Goal: Task Accomplishment & Management: Complete application form

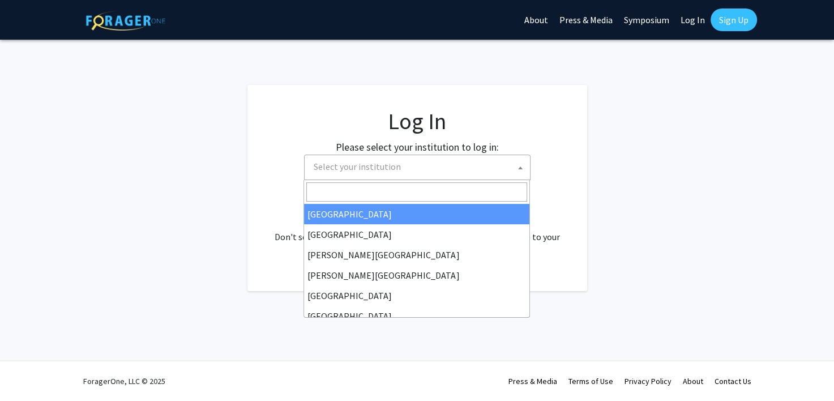
click at [488, 168] on span "Select your institution" at bounding box center [419, 166] width 221 height 23
select select "34"
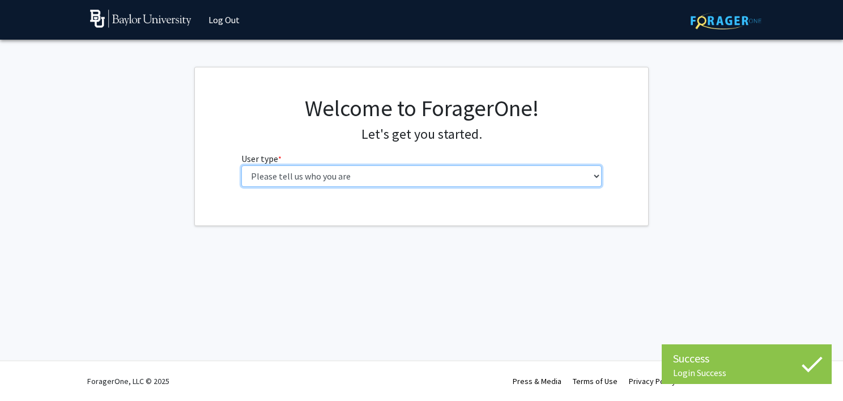
click at [405, 173] on select "Please tell us who you are Undergraduate Student Master's Student Doctoral Cand…" at bounding box center [421, 176] width 361 height 22
select select "1: undergrad"
click at [241, 165] on select "Please tell us who you are Undergraduate Student Master's Student Doctoral Cand…" at bounding box center [421, 176] width 361 height 22
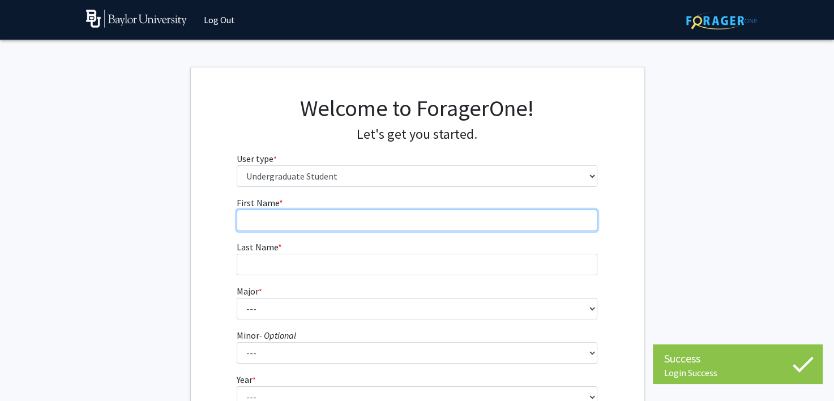
click at [362, 220] on input "First Name * required" at bounding box center [417, 221] width 361 height 22
type input "Nicolas"
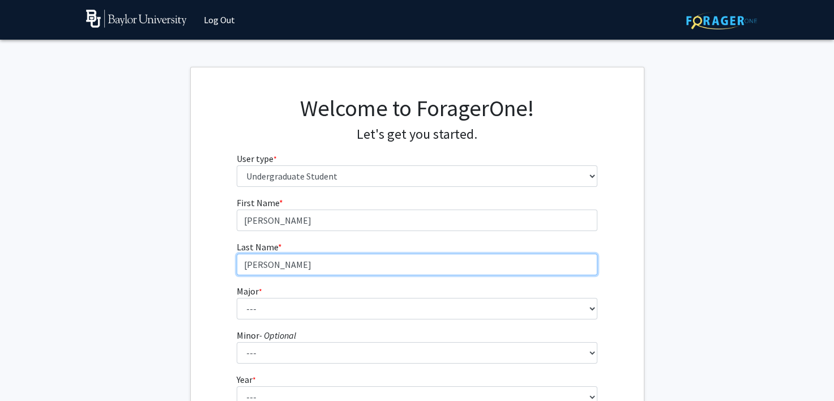
type input "Boza"
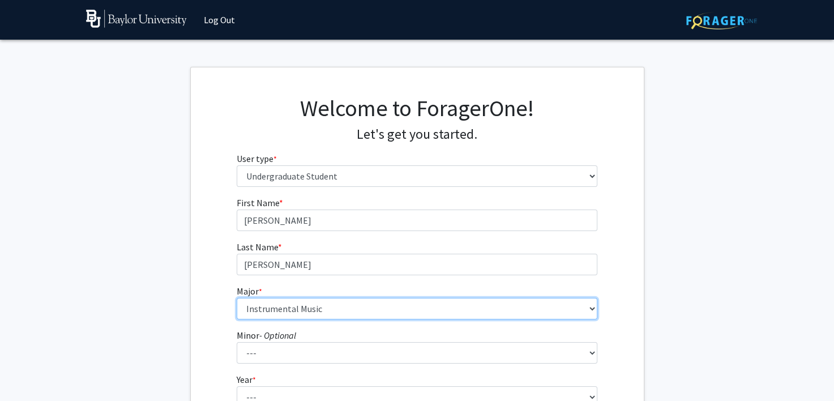
click at [356, 304] on select "--- Accounting American Studies Anthropology Apparel Design & Product Developme…" at bounding box center [417, 309] width 361 height 22
select select "16: 2681"
click at [237, 298] on select "--- Accounting American Studies Anthropology Apparel Design & Product Developme…" at bounding box center [417, 309] width 361 height 22
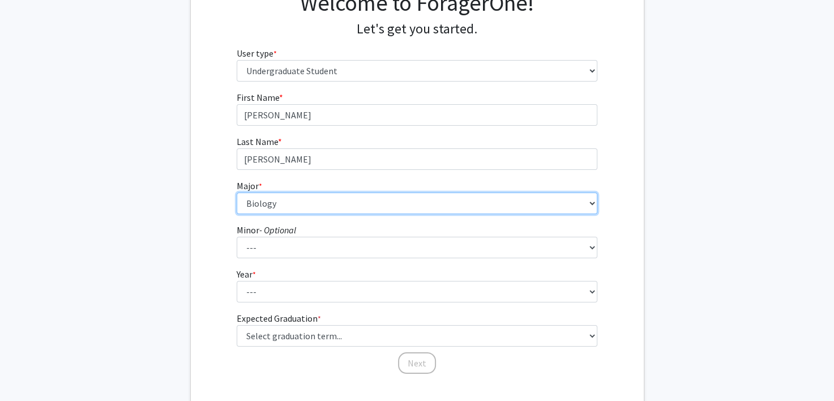
scroll to position [129, 0]
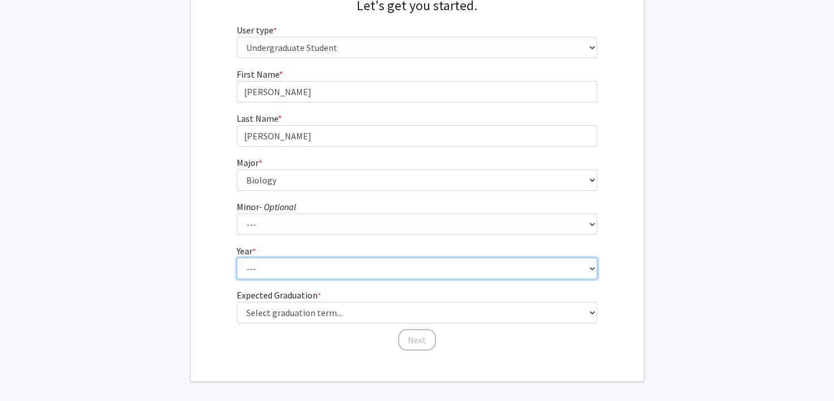
click at [273, 267] on select "--- First-year Sophomore Junior Senior Postbaccalaureate Certificate" at bounding box center [417, 269] width 361 height 22
select select "2: sophomore"
click at [237, 258] on select "--- First-year Sophomore Junior Senior Postbaccalaureate Certificate" at bounding box center [417, 269] width 361 height 22
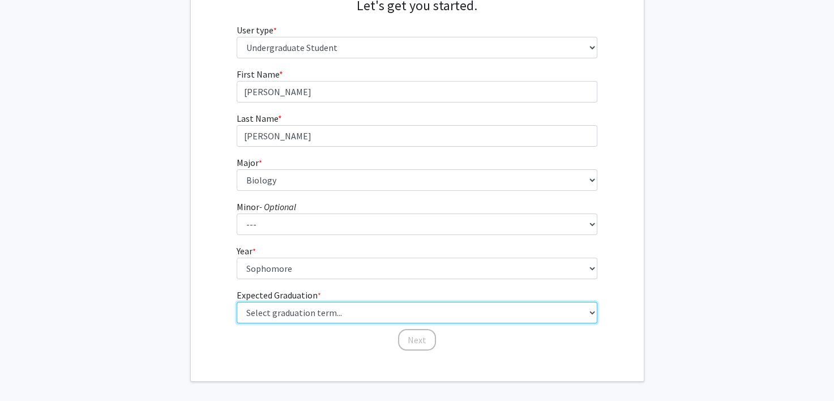
click at [284, 318] on select "Select graduation term... Spring 2025 Summer 2025 Fall 2025 Winter 2025 Spring …" at bounding box center [417, 313] width 361 height 22
select select "13: spring_2028"
click at [237, 302] on select "Select graduation term... Spring 2025 Summer 2025 Fall 2025 Winter 2025 Spring …" at bounding box center [417, 313] width 361 height 22
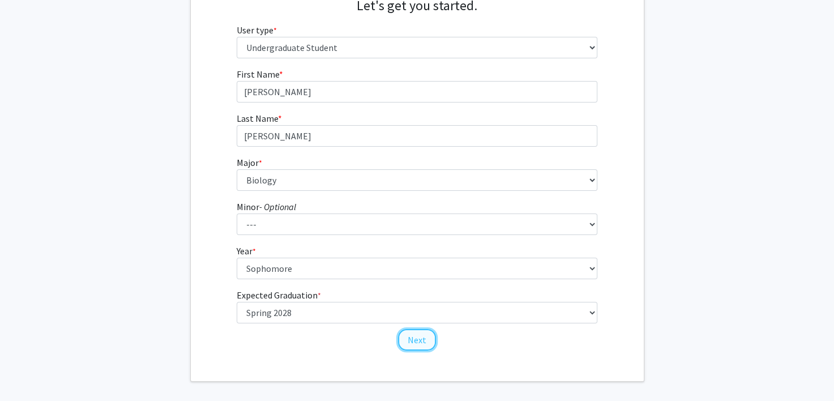
click at [415, 337] on button "Next" at bounding box center [417, 340] width 38 height 22
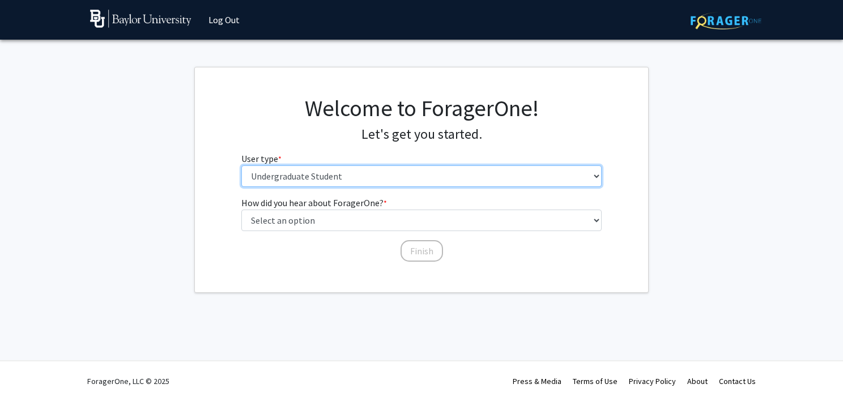
click at [343, 186] on select "Please tell us who you are Undergraduate Student Master's Student Doctoral Cand…" at bounding box center [421, 176] width 361 height 22
click at [241, 165] on select "Please tell us who you are Undergraduate Student Master's Student Doctoral Cand…" at bounding box center [421, 176] width 361 height 22
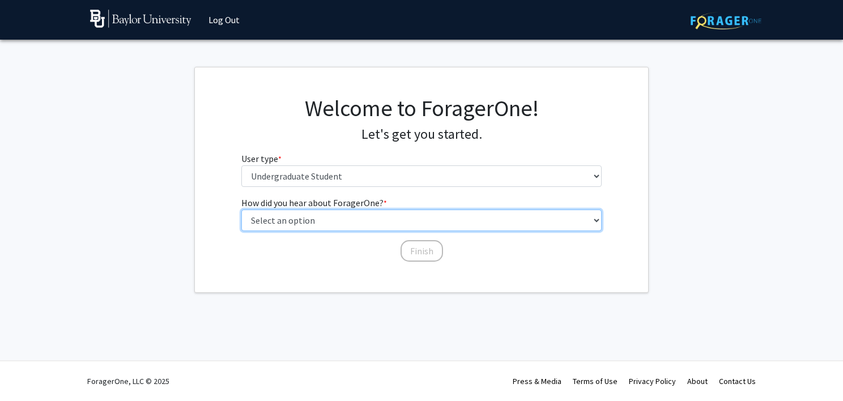
click at [351, 225] on select "Select an option Peer/student recommendation Faculty/staff recommendation Unive…" at bounding box center [421, 221] width 361 height 22
select select "2: faculty_recommendation"
click at [241, 210] on select "Select an option Peer/student recommendation Faculty/staff recommendation Unive…" at bounding box center [421, 221] width 361 height 22
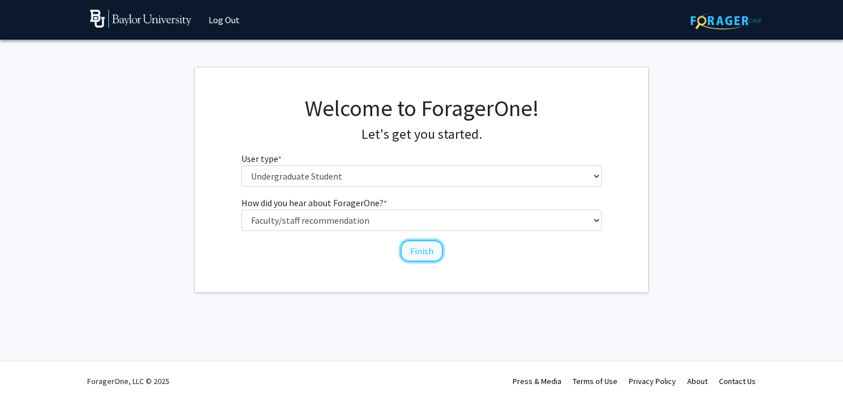
click at [424, 244] on button "Finish" at bounding box center [421, 251] width 42 height 22
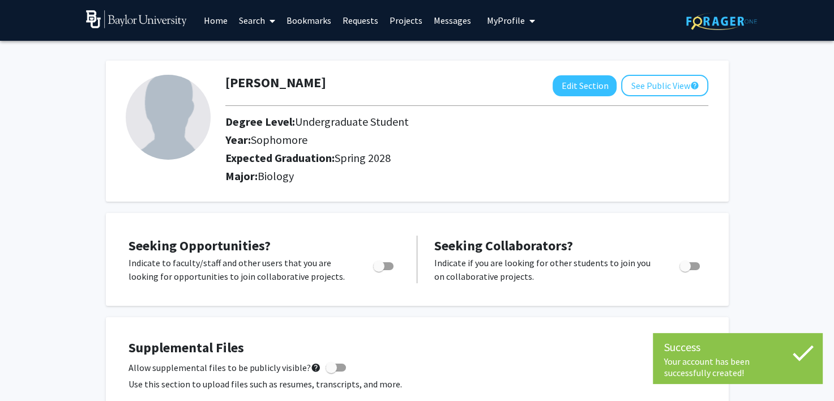
scroll to position [52, 0]
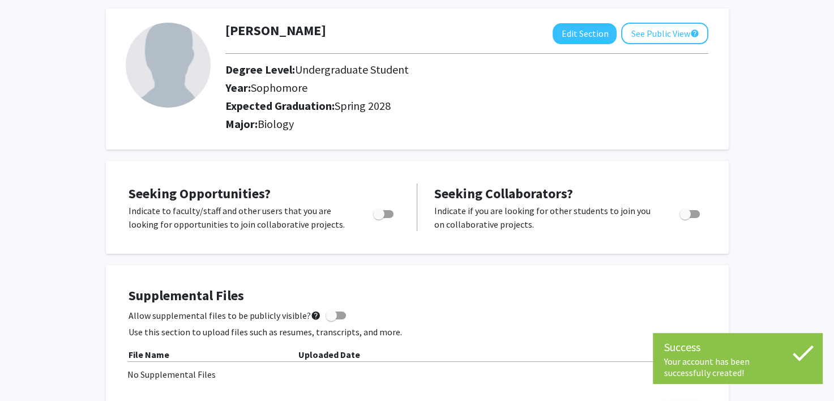
click at [379, 211] on span "Toggle" at bounding box center [378, 213] width 11 height 11
click at [379, 218] on input "Are you actively seeking opportunities?" at bounding box center [378, 218] width 1 height 1
checkbox input "true"
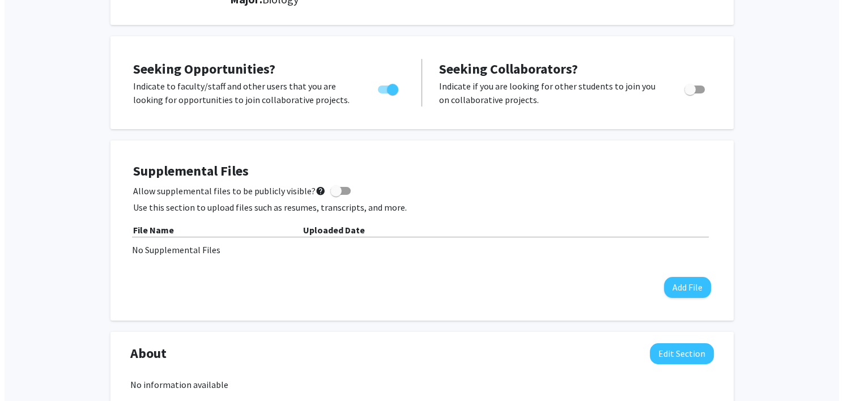
scroll to position [177, 0]
click at [326, 189] on span at bounding box center [331, 190] width 11 height 11
click at [331, 195] on input "Allow supplemental files to be publicly visible? help" at bounding box center [331, 195] width 1 height 1
checkbox input "true"
click at [669, 279] on button "Add File" at bounding box center [682, 287] width 47 height 21
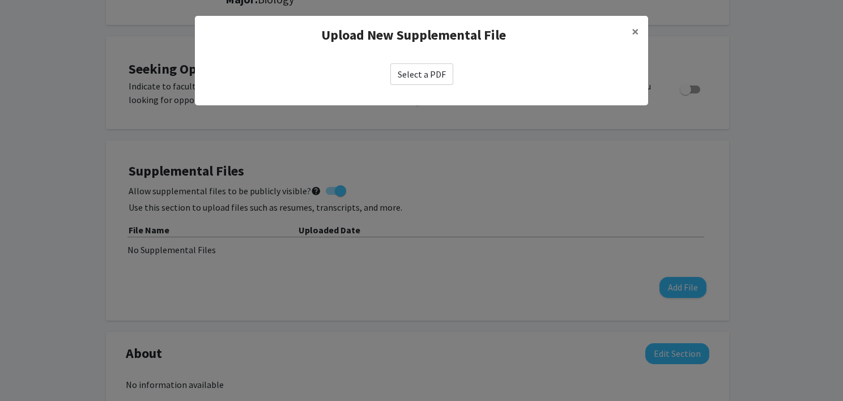
click at [416, 86] on div "Select a PDF" at bounding box center [421, 74] width 453 height 40
click at [416, 82] on label "Select a PDF" at bounding box center [421, 74] width 63 height 22
click at [0, 0] on input "Select a PDF" at bounding box center [0, 0] width 0 height 0
click at [420, 63] on label "Select a PDF" at bounding box center [421, 74] width 63 height 22
click at [0, 0] on input "Select a PDF" at bounding box center [0, 0] width 0 height 0
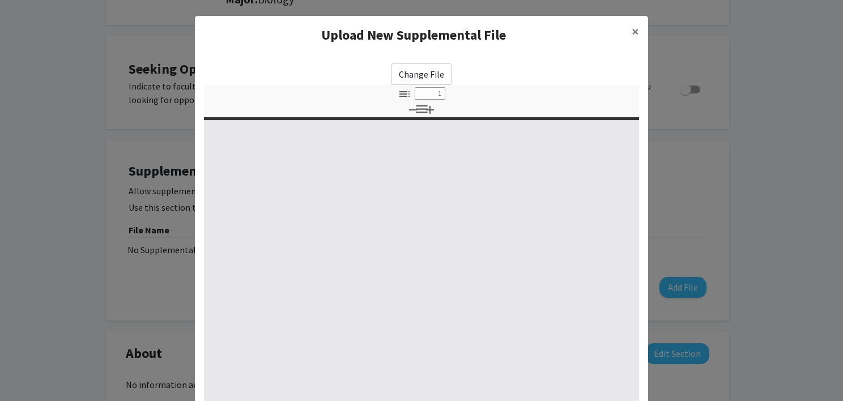
select select "custom"
type input "0"
select select "custom"
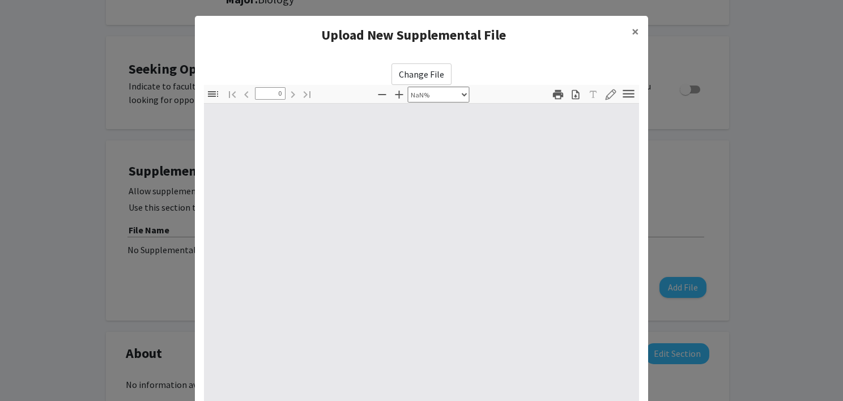
type input "1"
select select "auto"
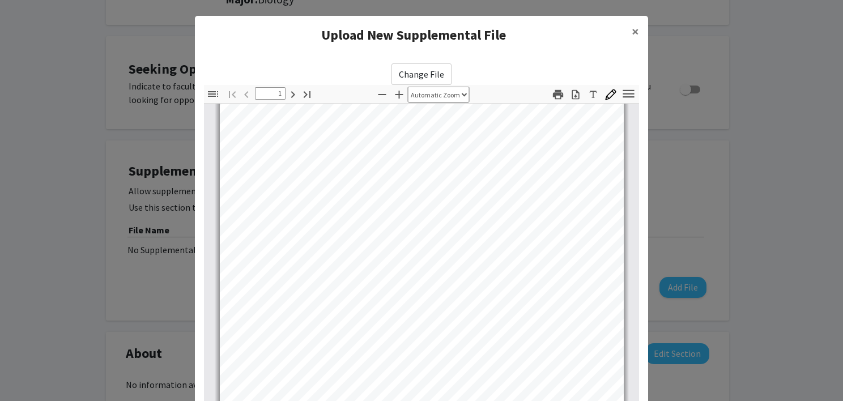
scroll to position [0, 0]
click at [402, 34] on h4 "Upload New Supplemental File" at bounding box center [413, 35] width 419 height 20
type input "2"
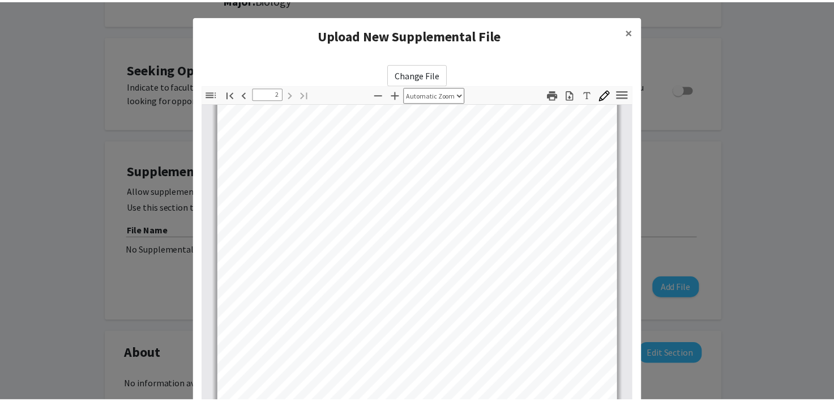
scroll to position [135, 0]
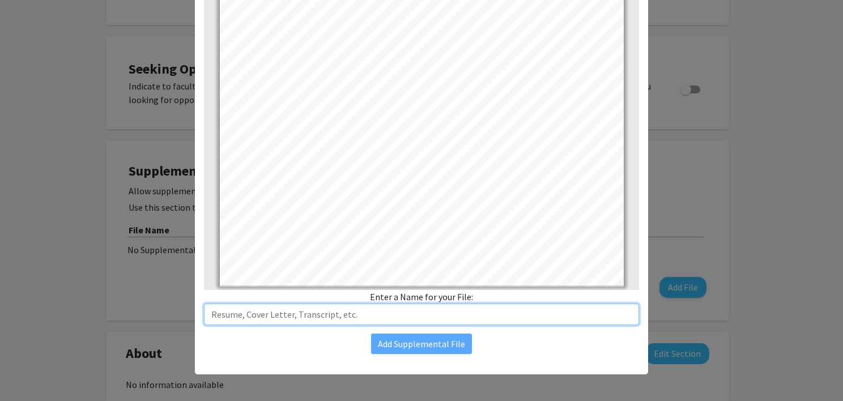
click at [406, 318] on input "text" at bounding box center [421, 315] width 435 height 22
type input "Resume"
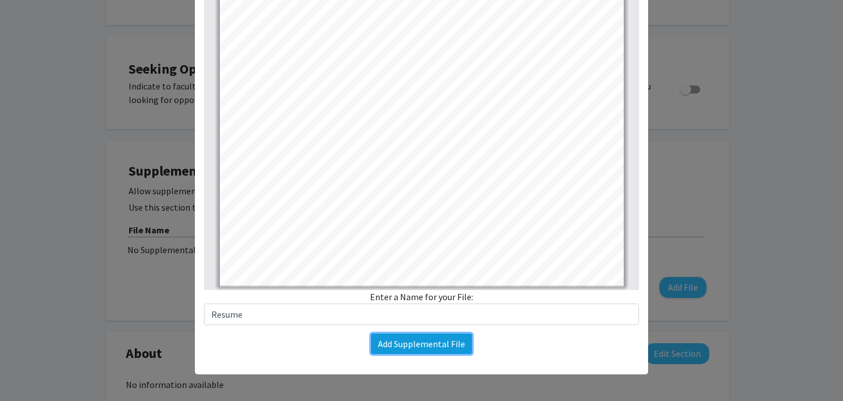
click at [424, 347] on button "Add Supplemental File" at bounding box center [421, 344] width 101 height 20
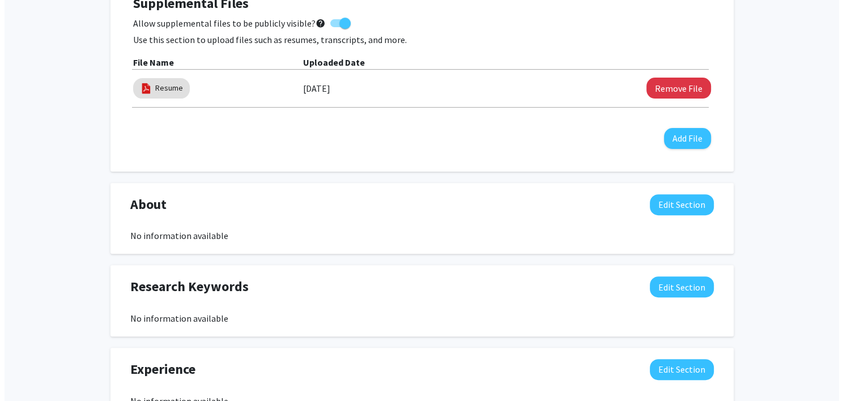
scroll to position [344, 0]
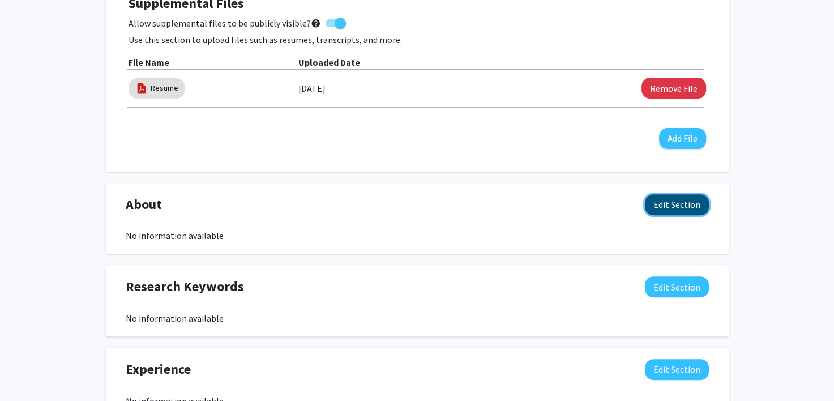
click at [663, 204] on button "Edit Section" at bounding box center [677, 204] width 64 height 21
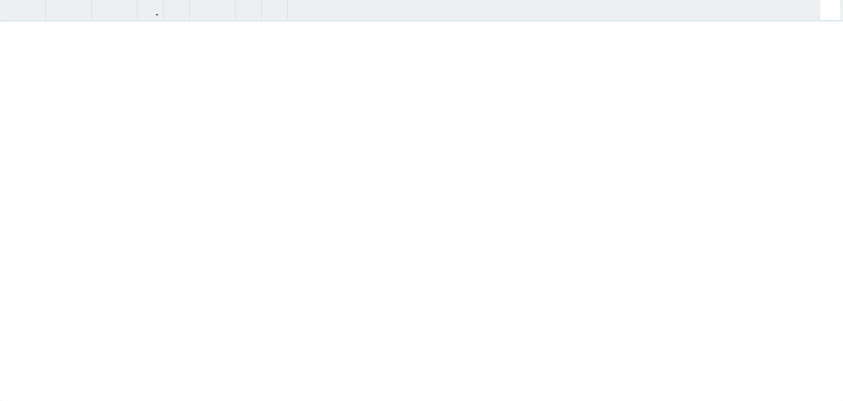
click at [698, 252] on div "Insert link Remove link" at bounding box center [421, 200] width 843 height 401
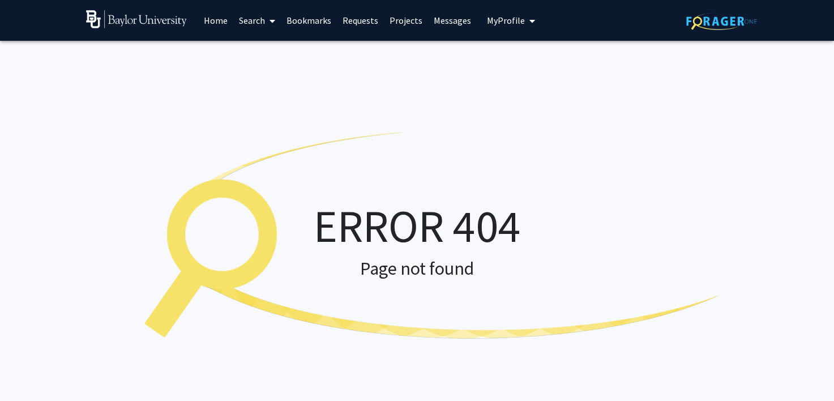
click at [215, 14] on link "Home" at bounding box center [215, 21] width 35 height 40
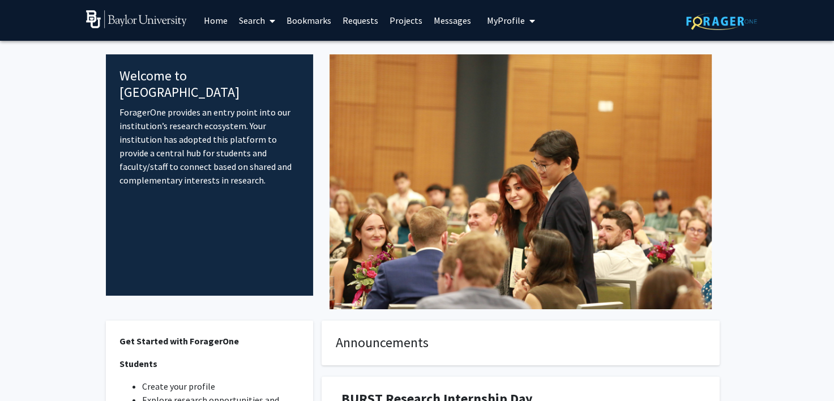
click at [516, 18] on span "My Profile" at bounding box center [506, 20] width 38 height 11
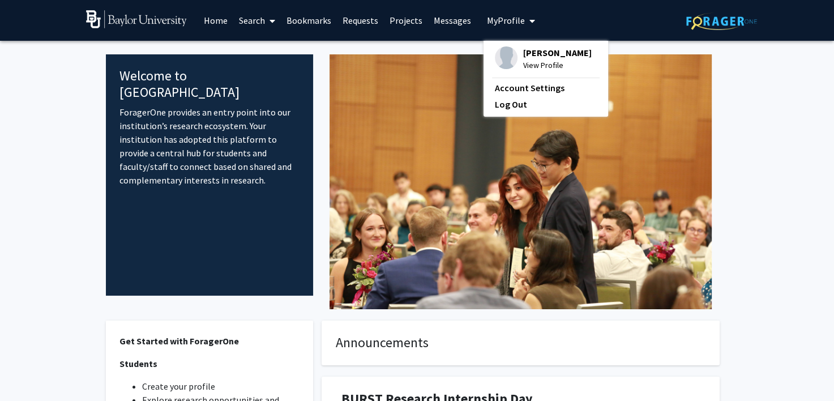
click at [524, 57] on span "[PERSON_NAME]" at bounding box center [557, 52] width 69 height 12
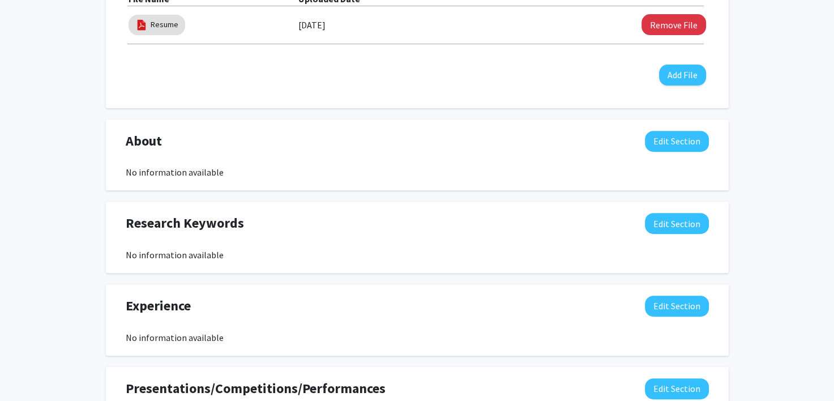
scroll to position [410, 0]
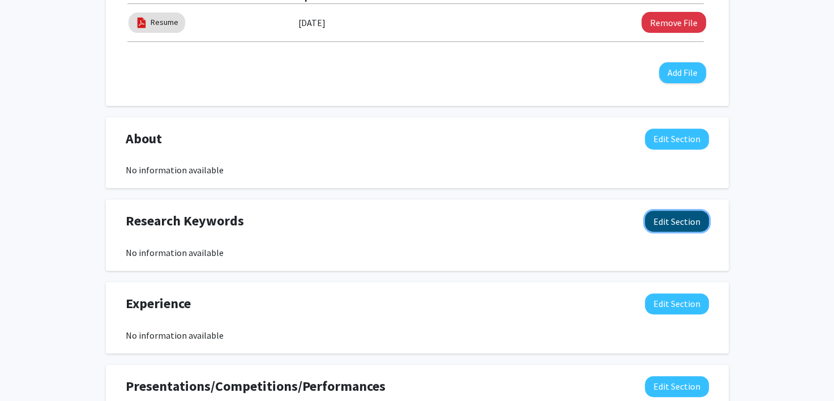
click at [680, 224] on button "Edit Section" at bounding box center [677, 221] width 64 height 21
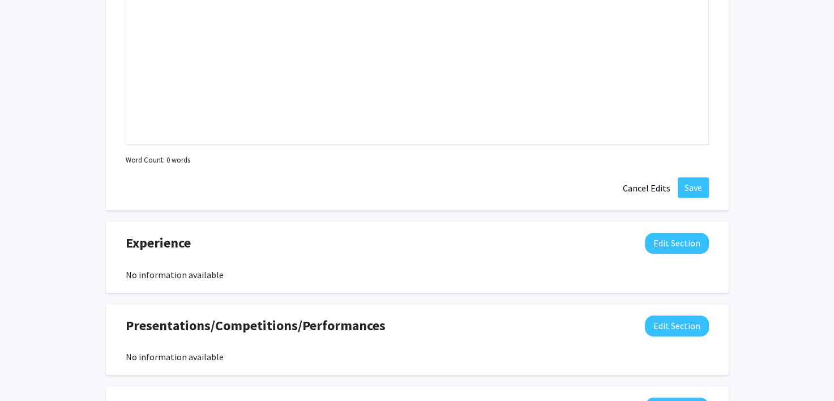
scroll to position [752, 0]
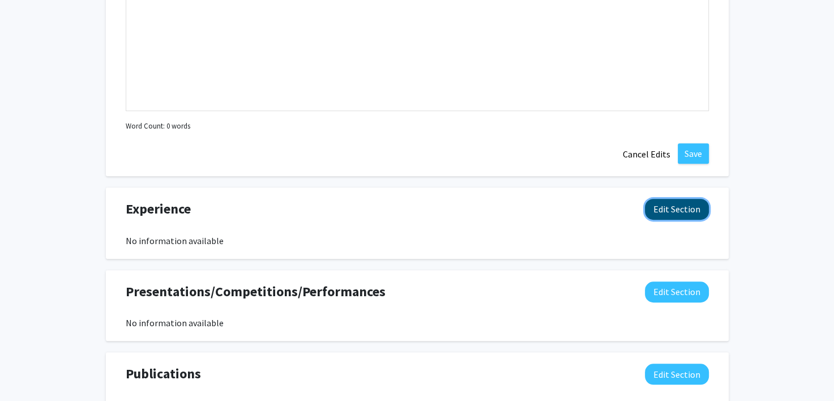
click at [666, 211] on button "Edit Section" at bounding box center [677, 209] width 64 height 21
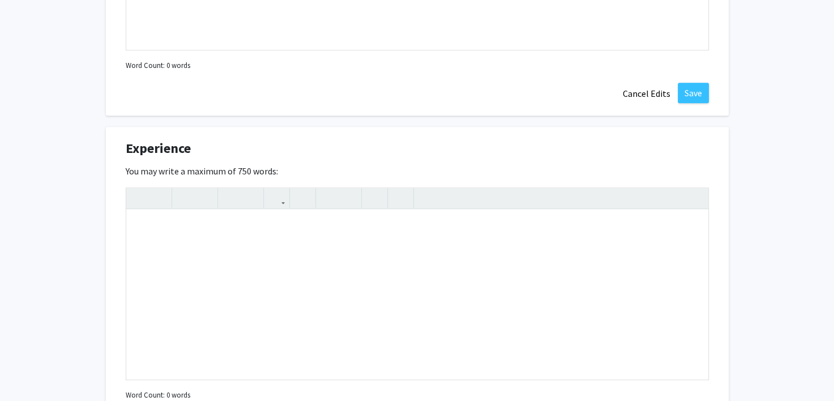
scroll to position [813, 0]
click at [426, 229] on div "Note to users with screen readers: Please deactivate our accessibility plugin f…" at bounding box center [417, 294] width 582 height 170
type textarea "Mosquito Research: Af"
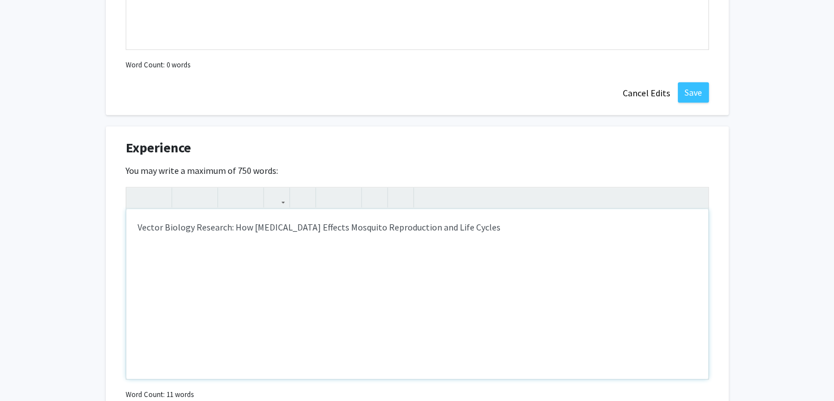
type textarea "Vector Biology Research: How [MEDICAL_DATA] Effects Mosquito Reproduction and L…"
click at [181, 270] on div "Vector Biology Research: How [MEDICAL_DATA] Effects Mosquito Reproduction and L…" at bounding box center [417, 294] width 582 height 170
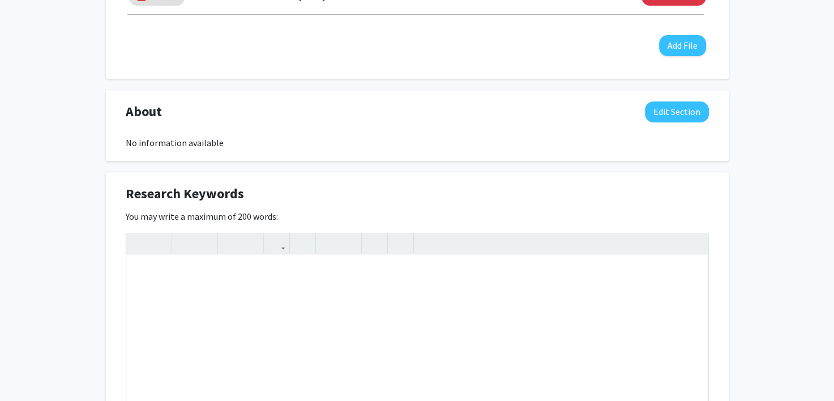
scroll to position [437, 0]
click at [463, 194] on div "Research Keywords Edit Section" at bounding box center [417, 197] width 600 height 26
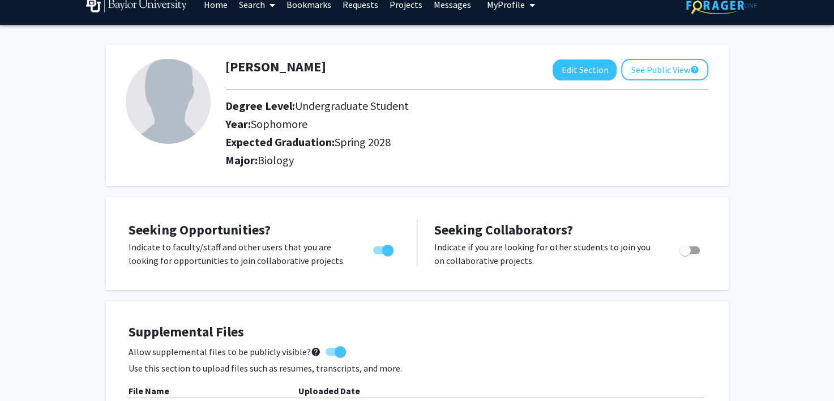
scroll to position [0, 0]
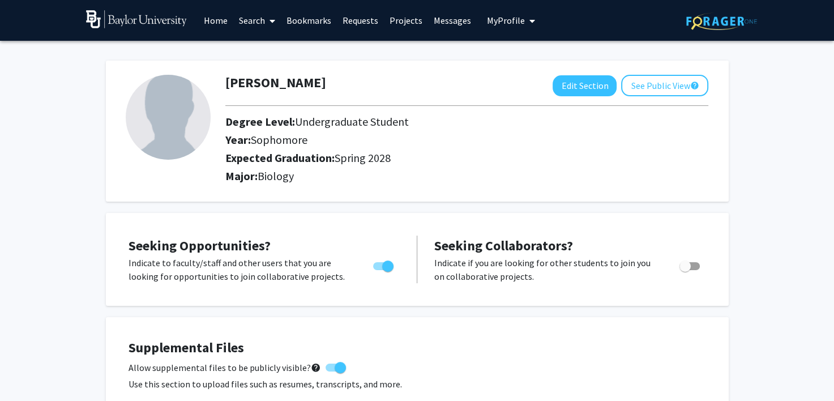
click at [213, 27] on link "Home" at bounding box center [215, 21] width 35 height 40
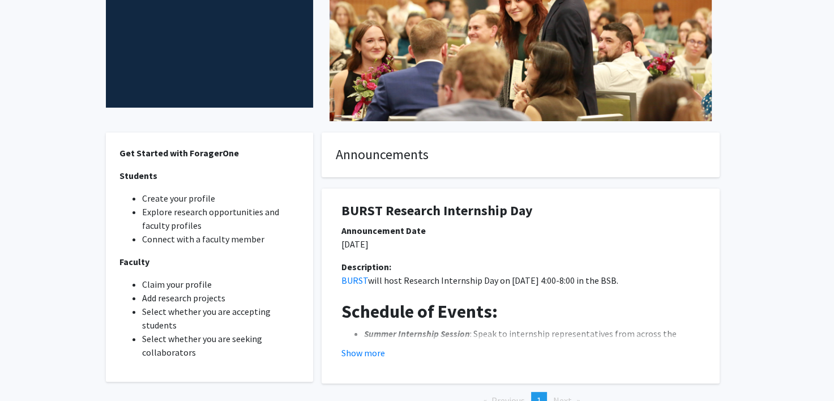
scroll to position [266, 0]
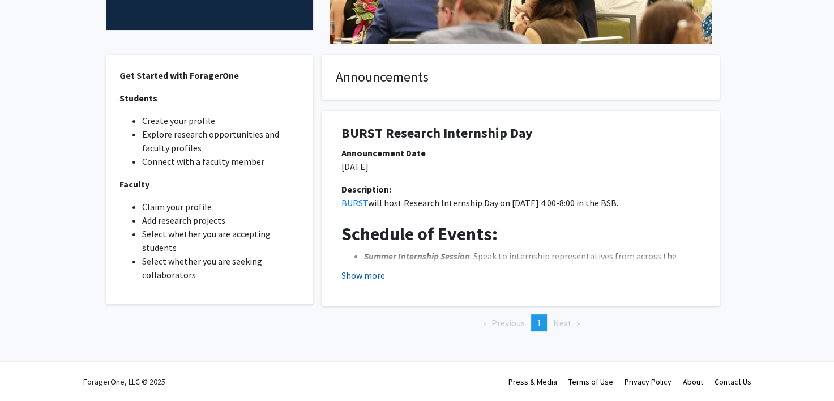
click at [365, 276] on button "Show more" at bounding box center [363, 275] width 44 height 14
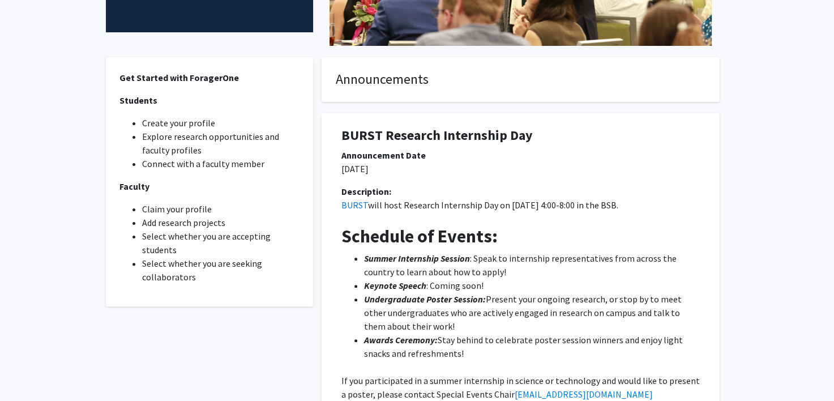
scroll to position [263, 0]
click at [232, 140] on li "Explore research opportunities and faculty profiles" at bounding box center [221, 143] width 158 height 27
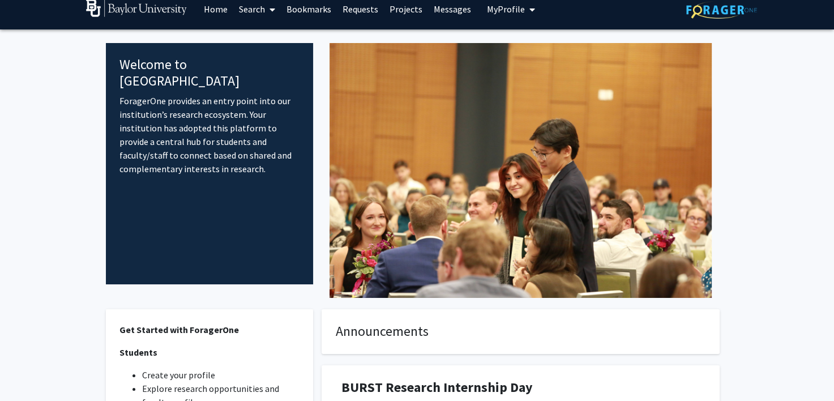
scroll to position [0, 0]
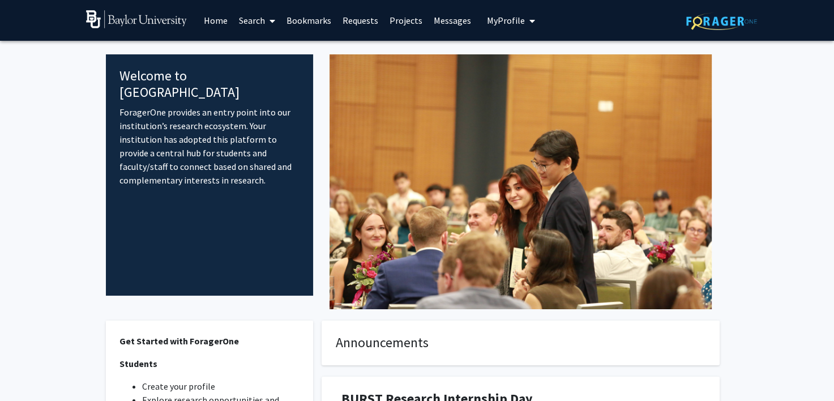
click at [264, 22] on link "Search" at bounding box center [257, 21] width 48 height 40
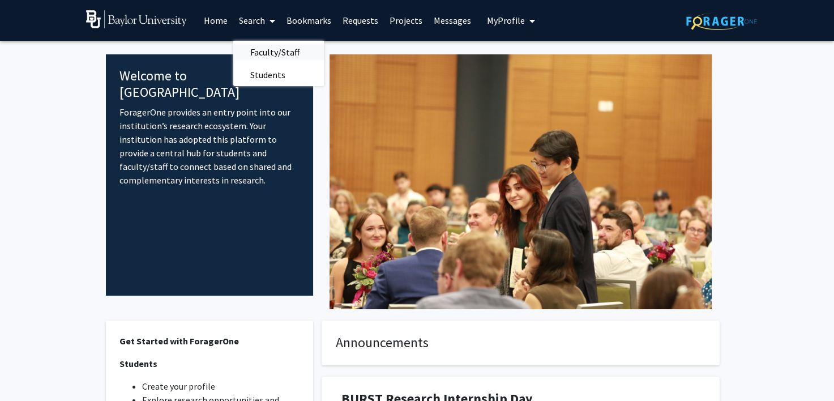
click at [276, 48] on span "Faculty/Staff" at bounding box center [274, 52] width 83 height 23
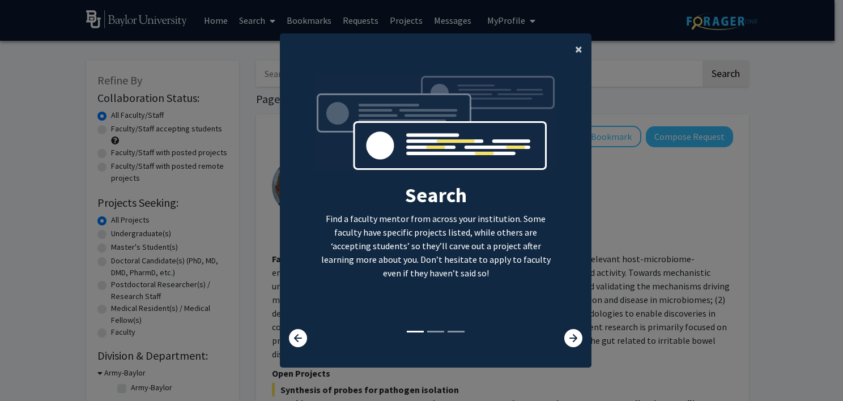
click at [575, 51] on span "×" at bounding box center [578, 49] width 7 height 18
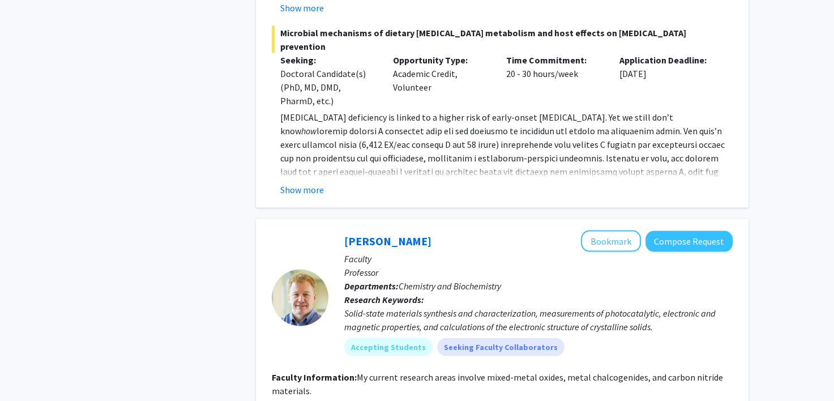
scroll to position [2171, 0]
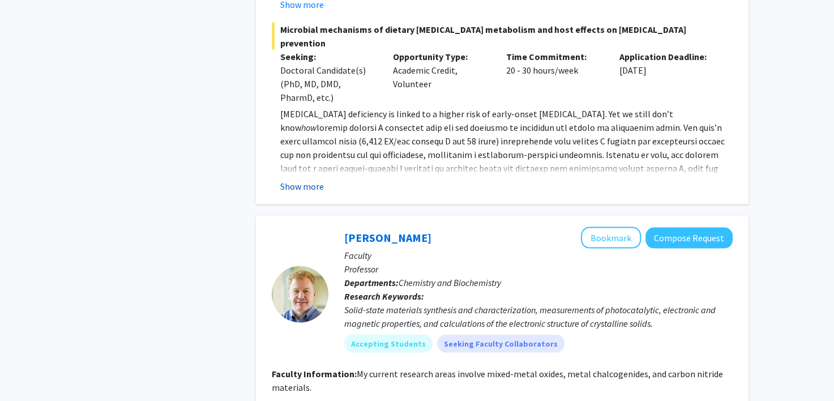
click at [299, 180] on button "Show more" at bounding box center [302, 187] width 44 height 14
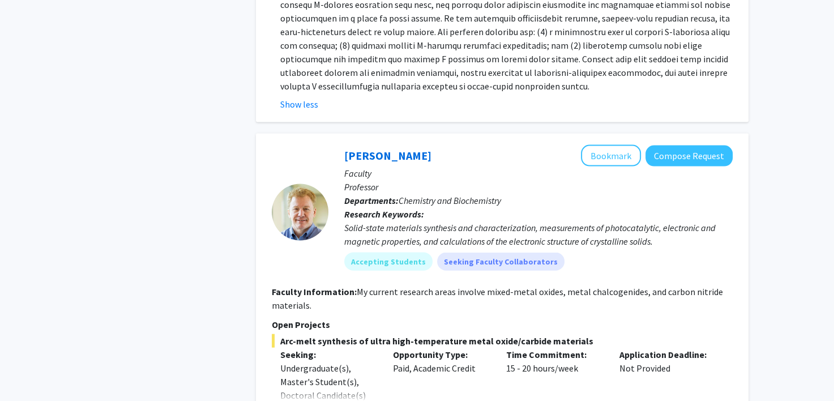
scroll to position [2388, 0]
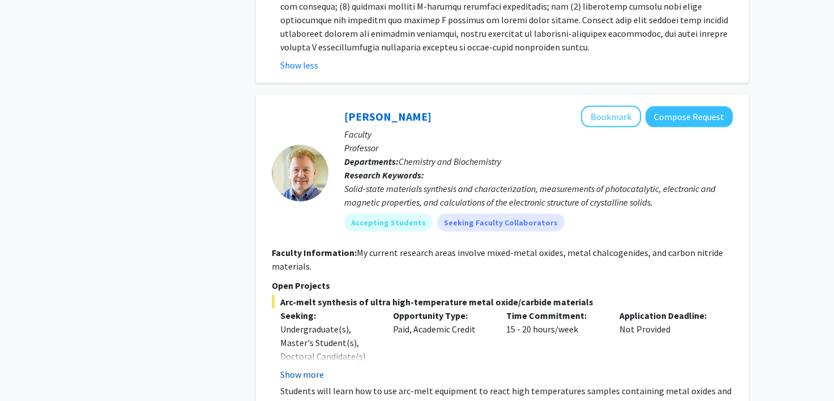
click at [304, 368] on button "Show more" at bounding box center [302, 375] width 44 height 14
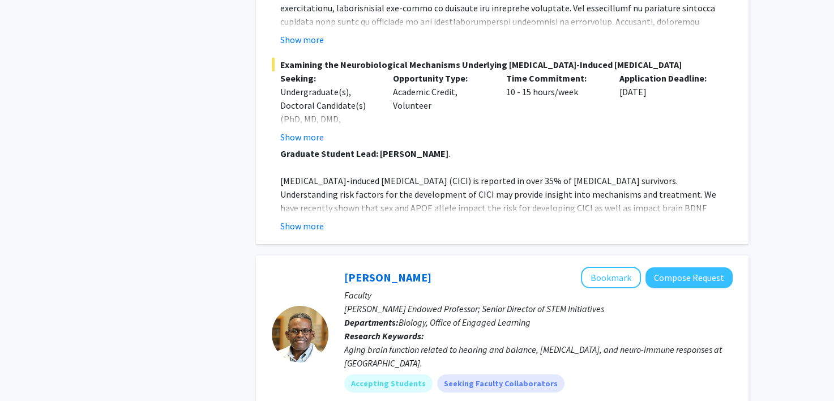
scroll to position [3666, 0]
